Goal: Task Accomplishment & Management: Use online tool/utility

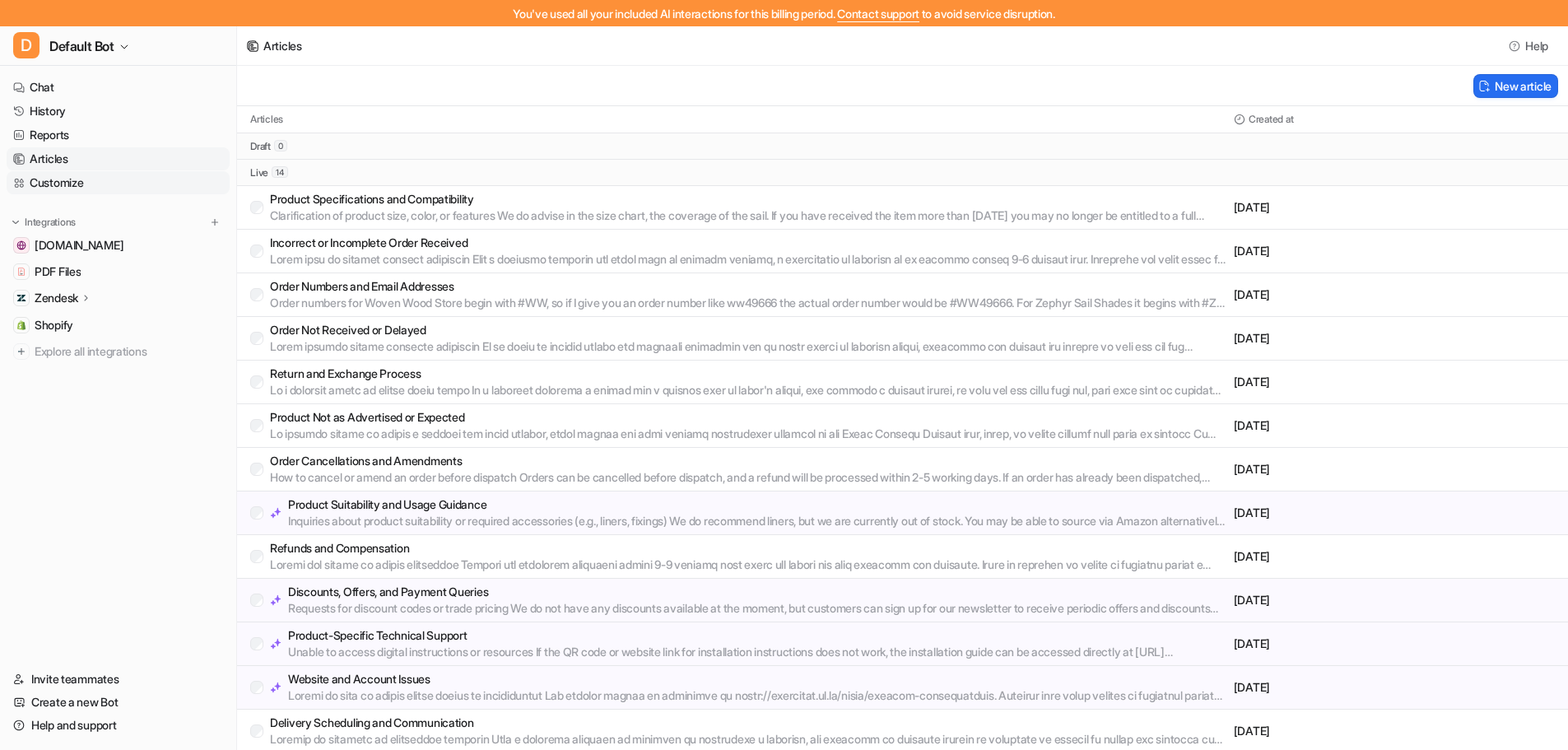
click at [97, 190] on link "Customize" at bounding box center [118, 183] width 223 height 23
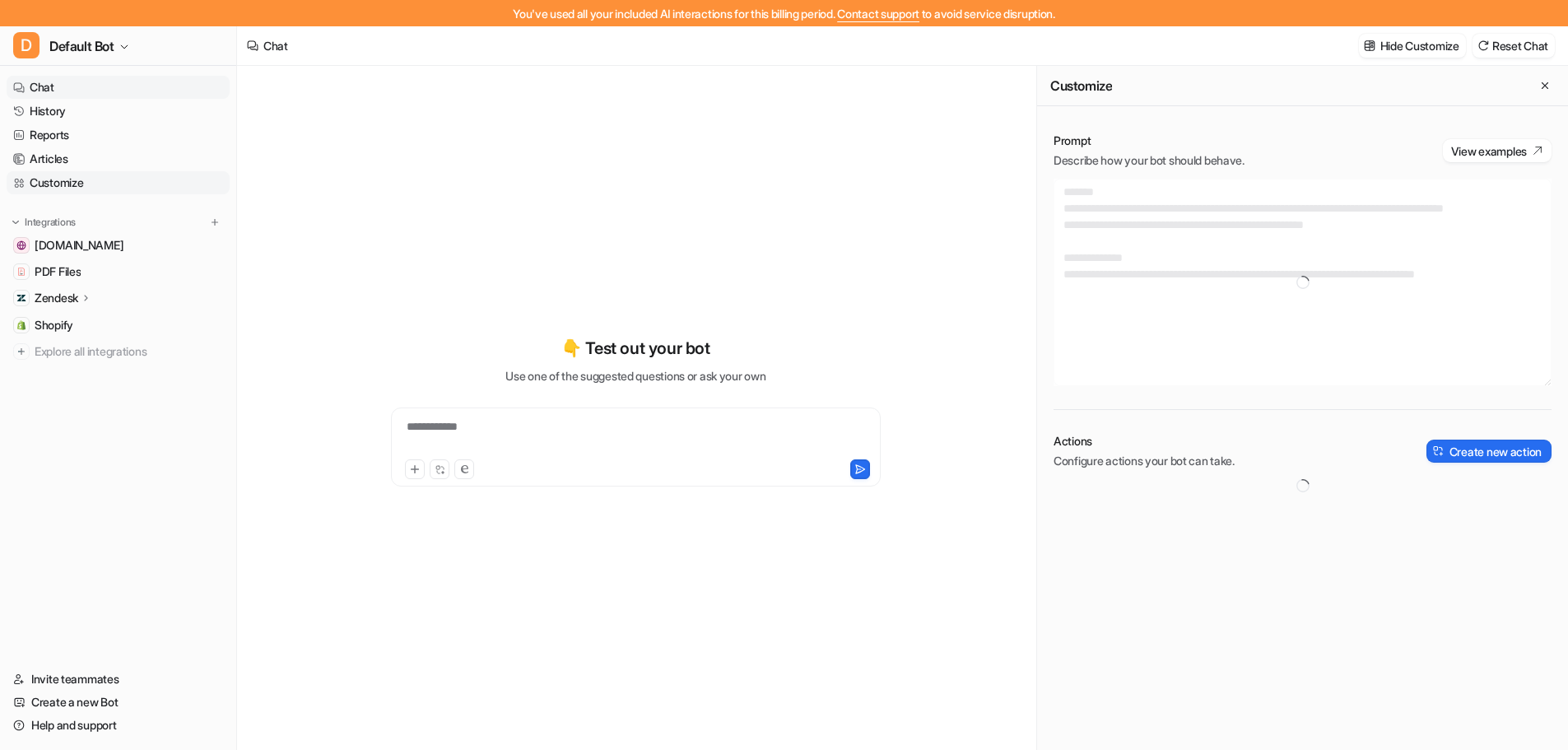
type textarea "**********"
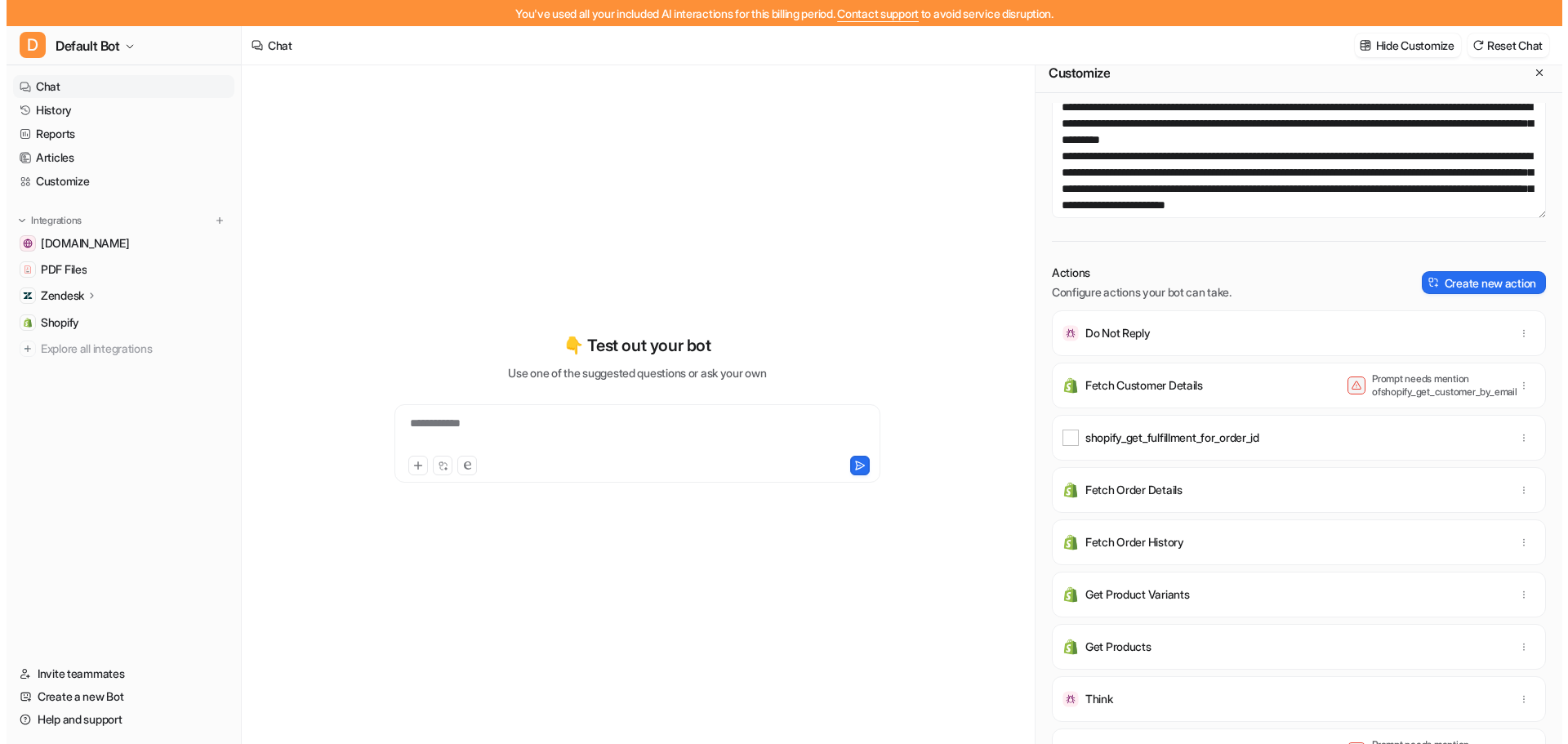
scroll to position [16, 0]
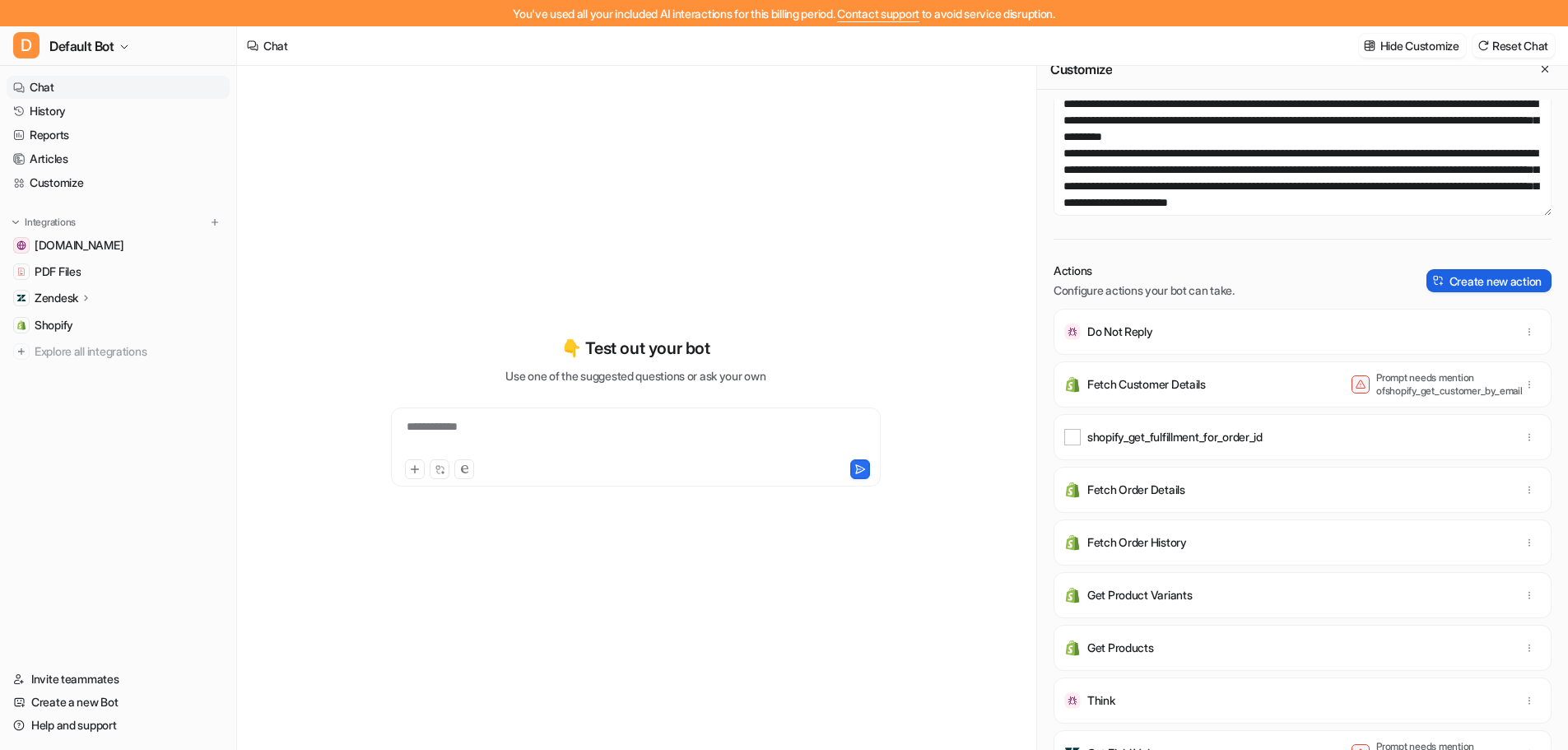
click at [1438, 289] on button "Create new action" at bounding box center [1489, 281] width 125 height 23
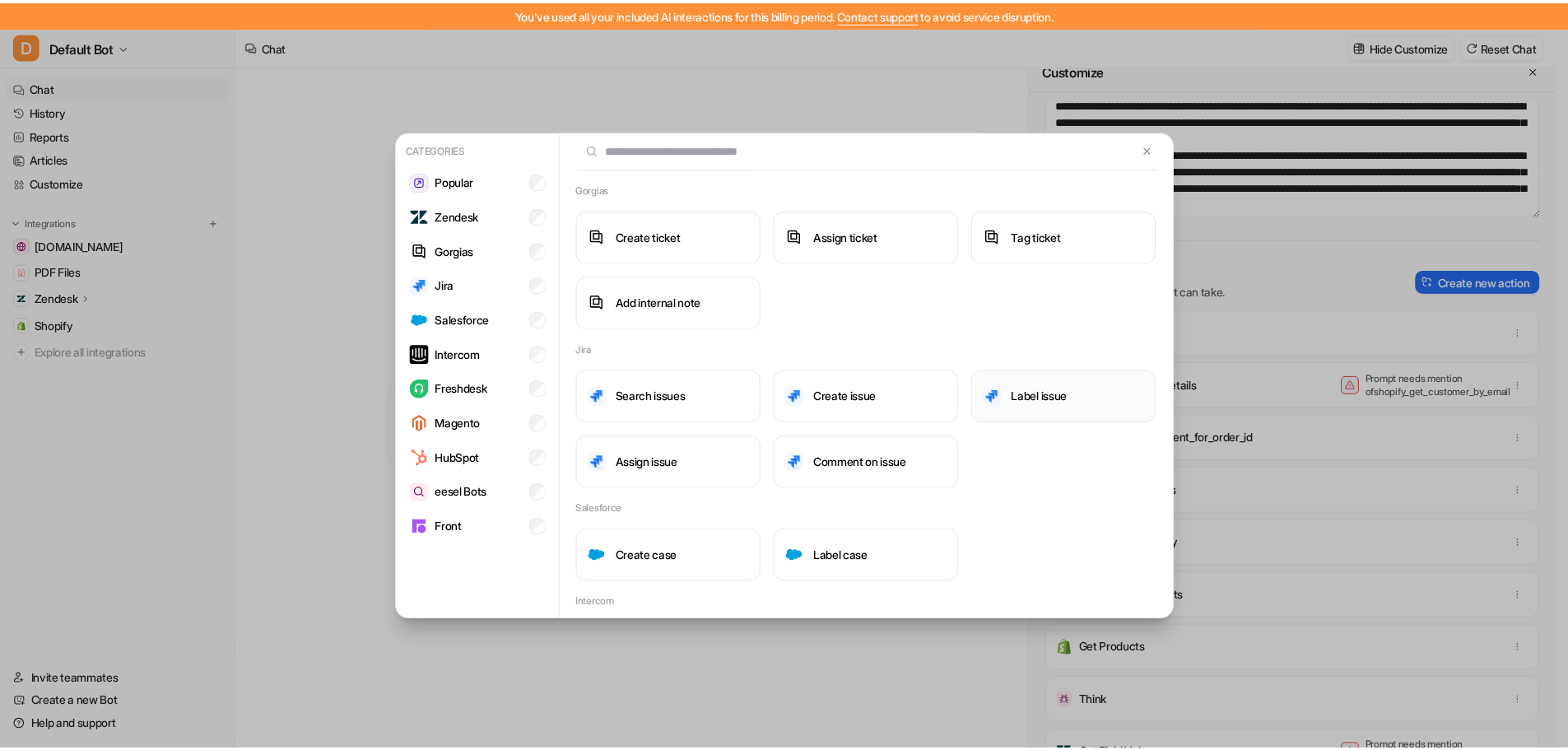
scroll to position [377, 0]
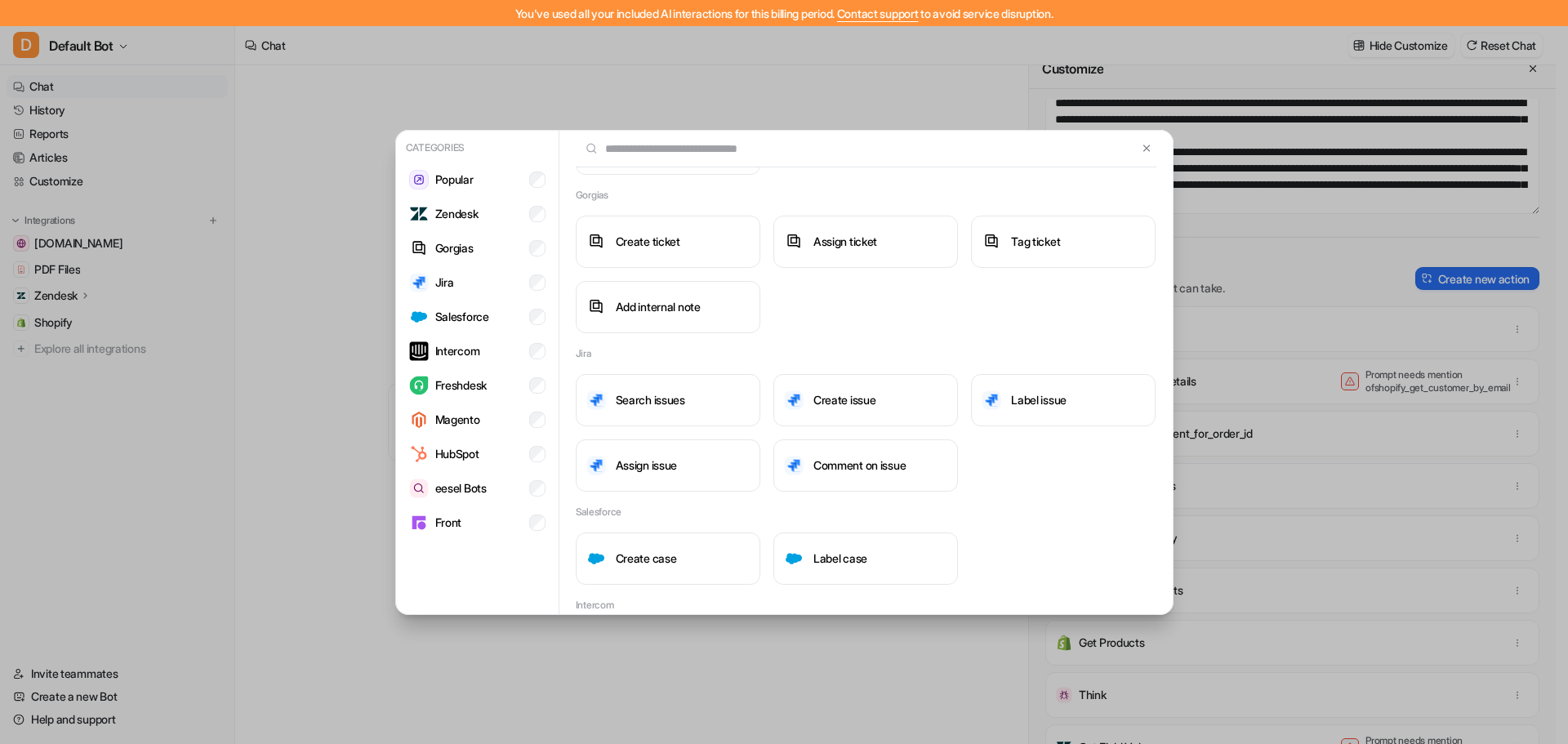
click at [1155, 137] on div at bounding box center [866, 149] width 613 height 37
click at [1137, 155] on button at bounding box center [1146, 148] width 18 height 19
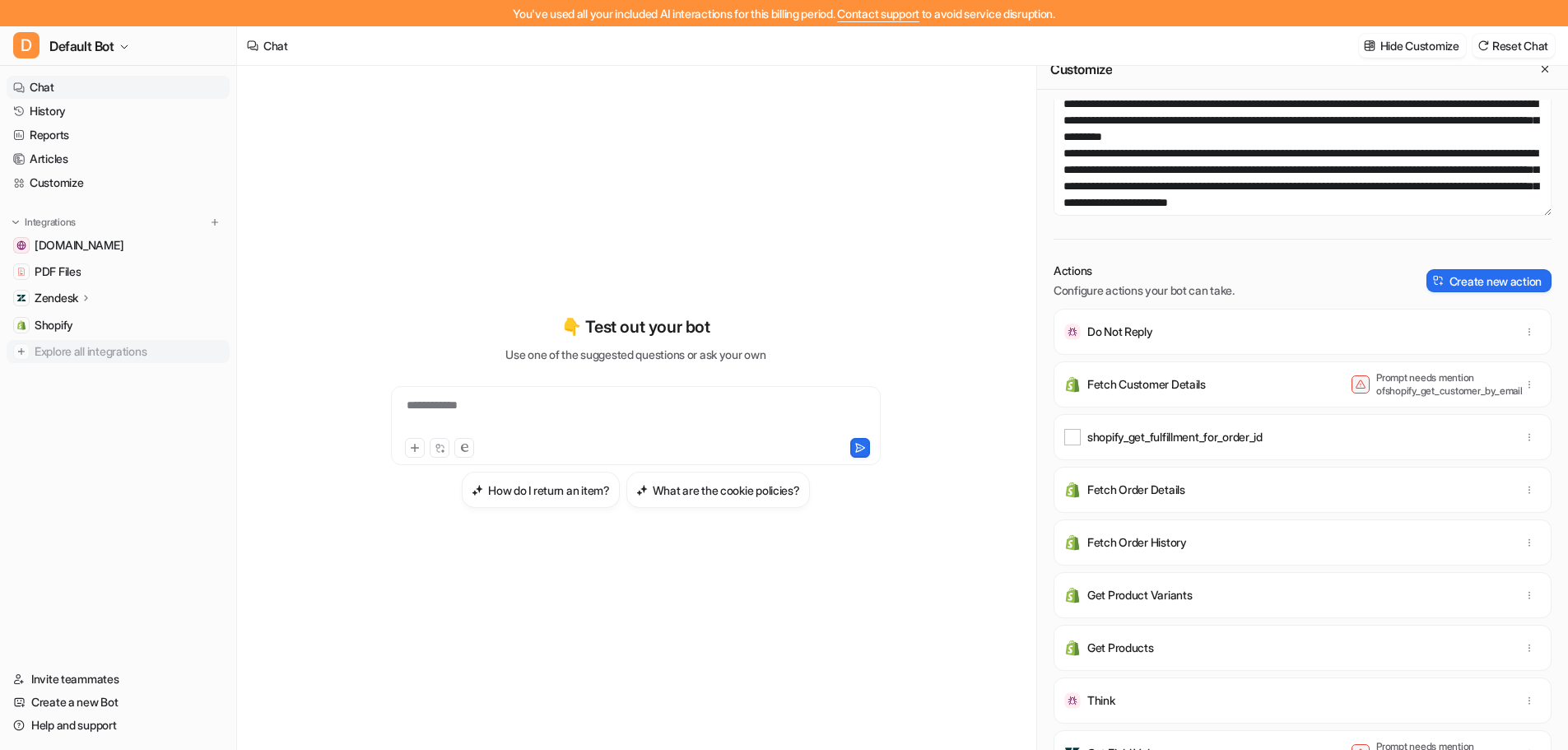
click at [27, 352] on img at bounding box center [21, 351] width 17 height 17
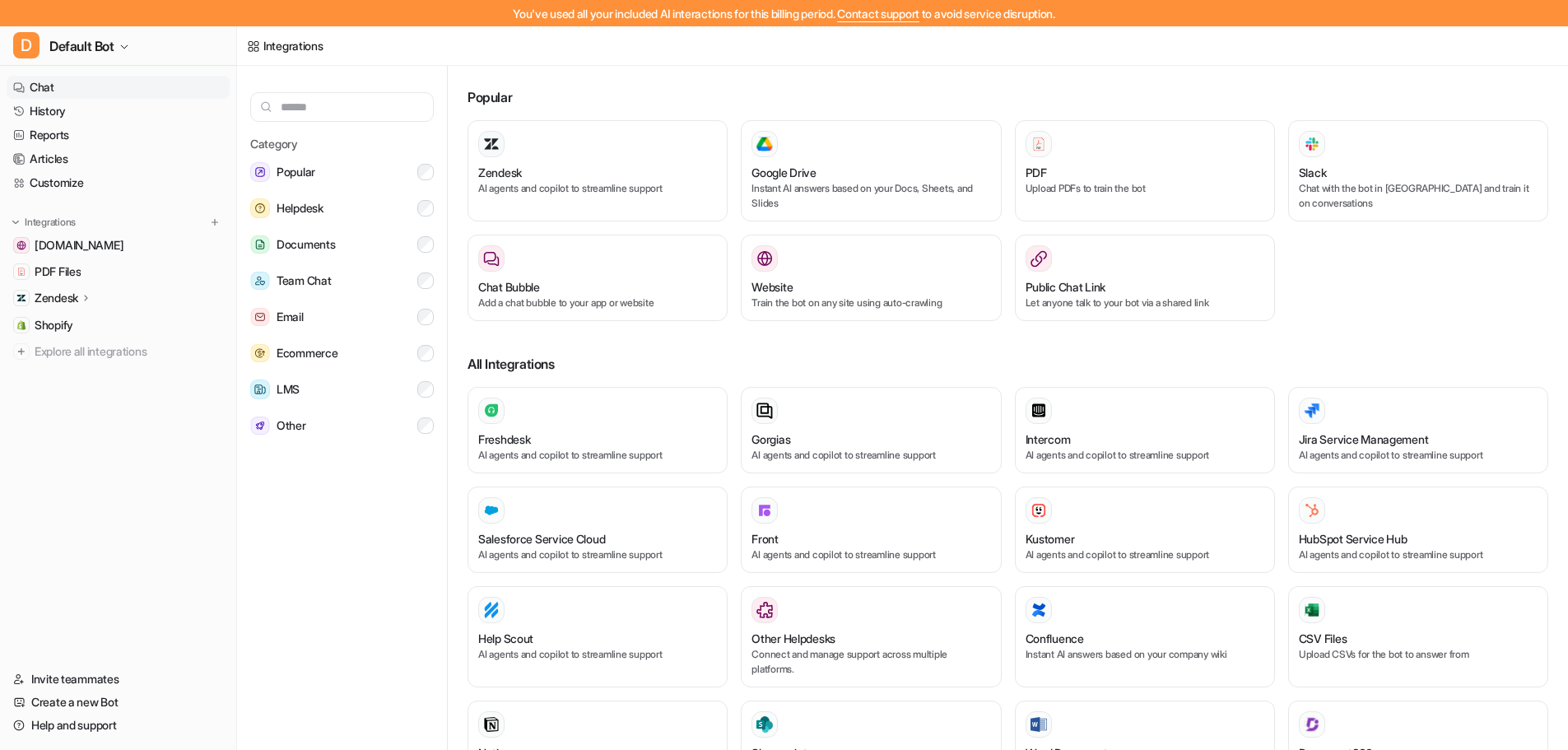
click at [37, 84] on link "Chat" at bounding box center [118, 87] width 223 height 23
